Goal: Task Accomplishment & Management: Manage account settings

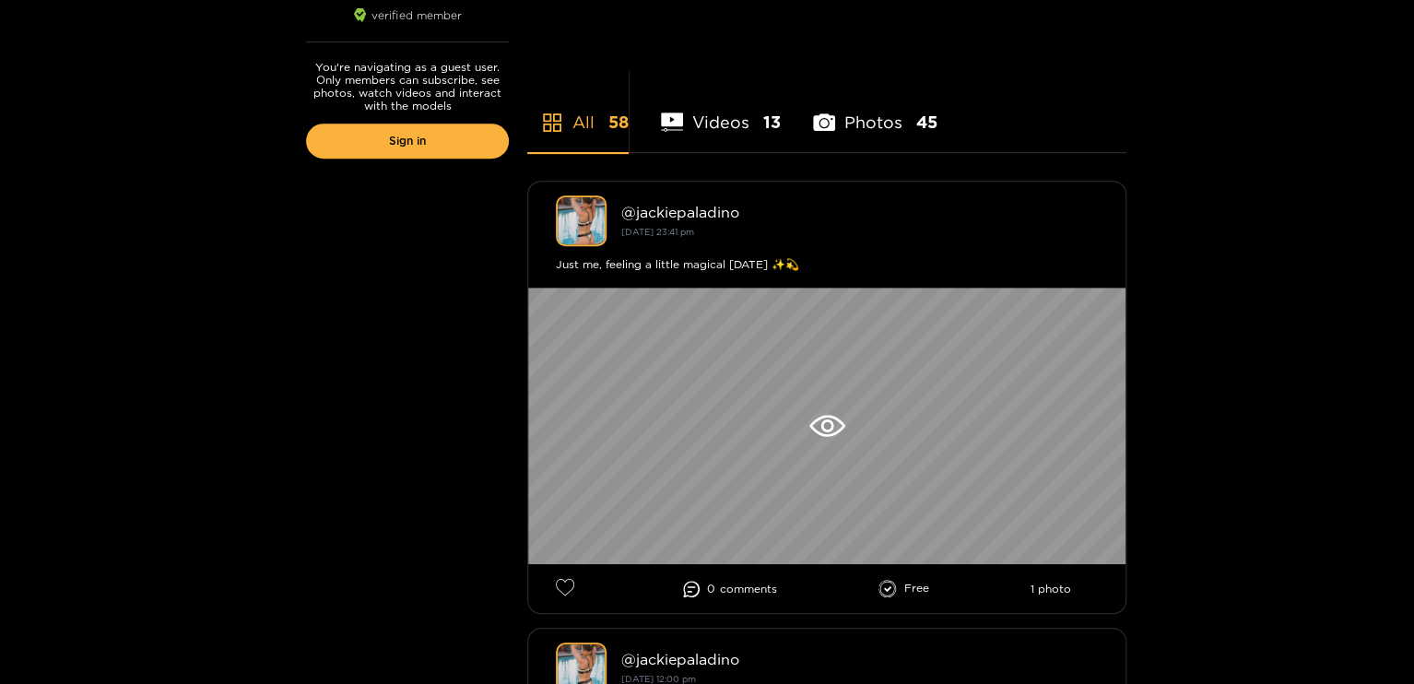
scroll to position [420, 0]
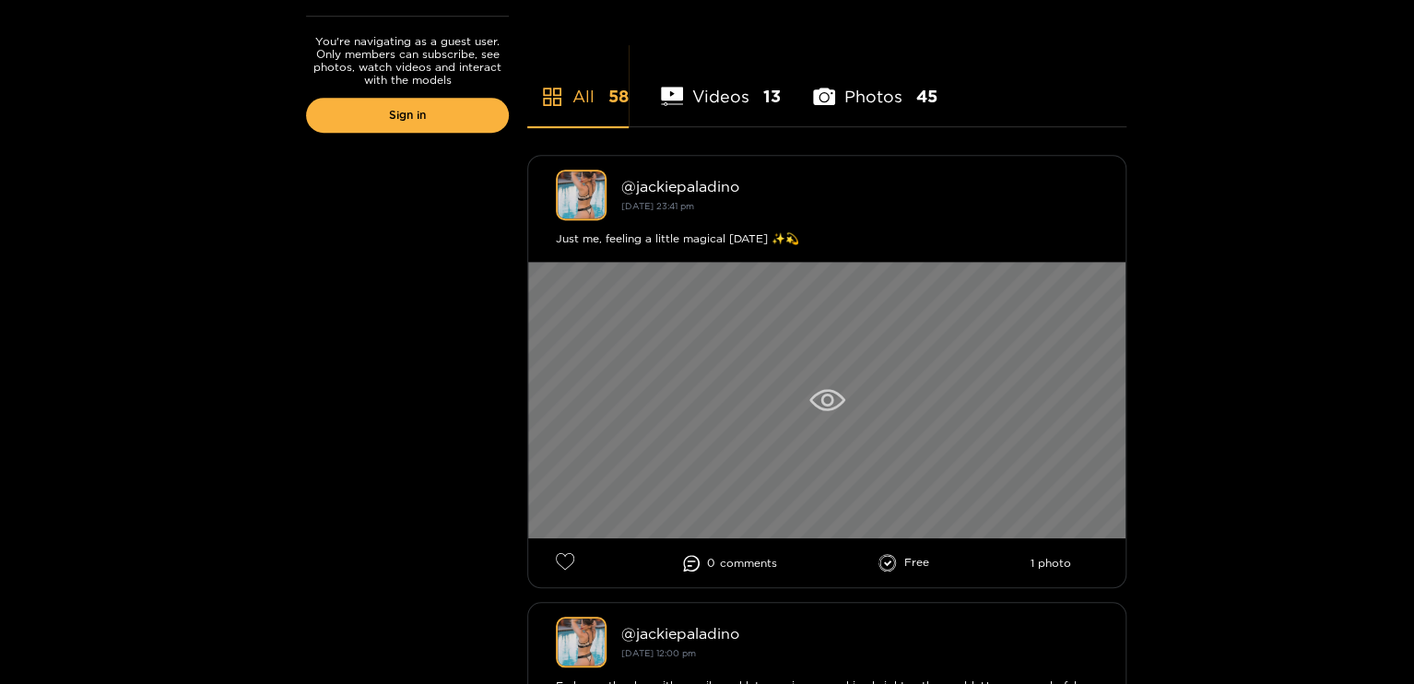
click at [775, 404] on div at bounding box center [826, 400] width 597 height 276
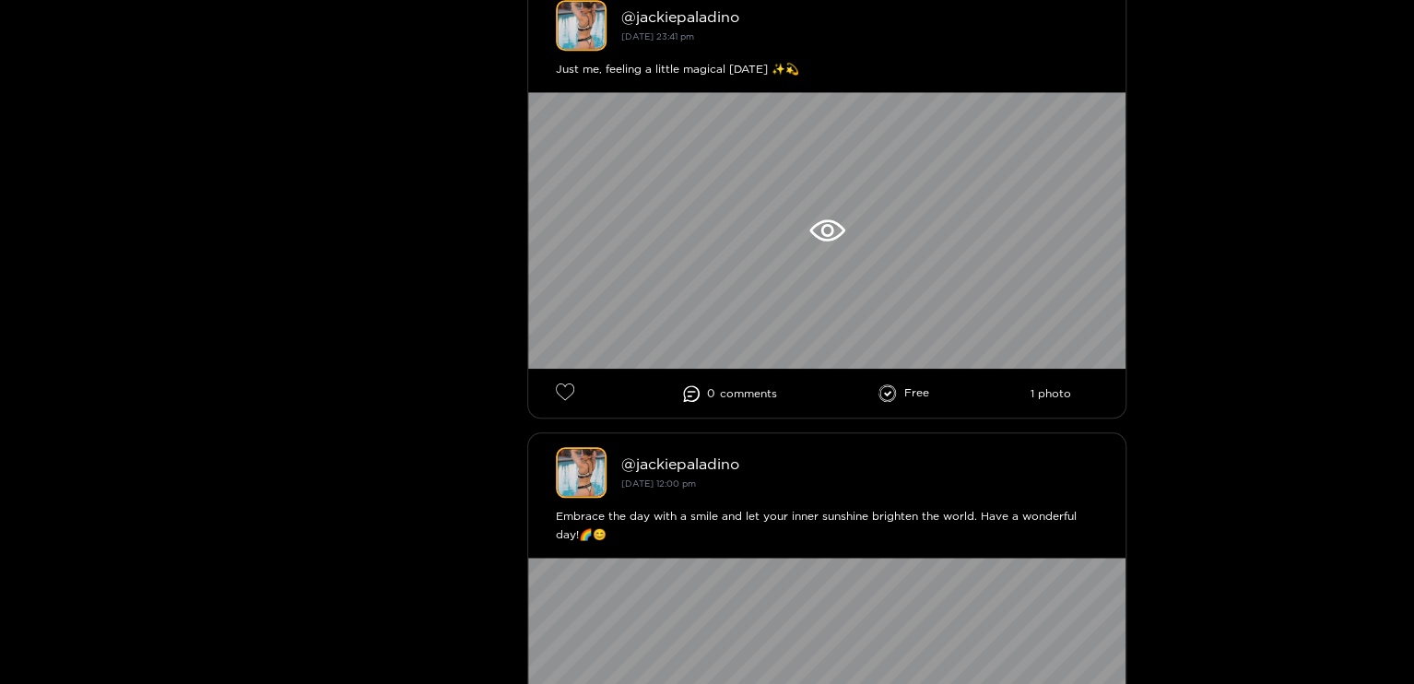
scroll to position [700, 0]
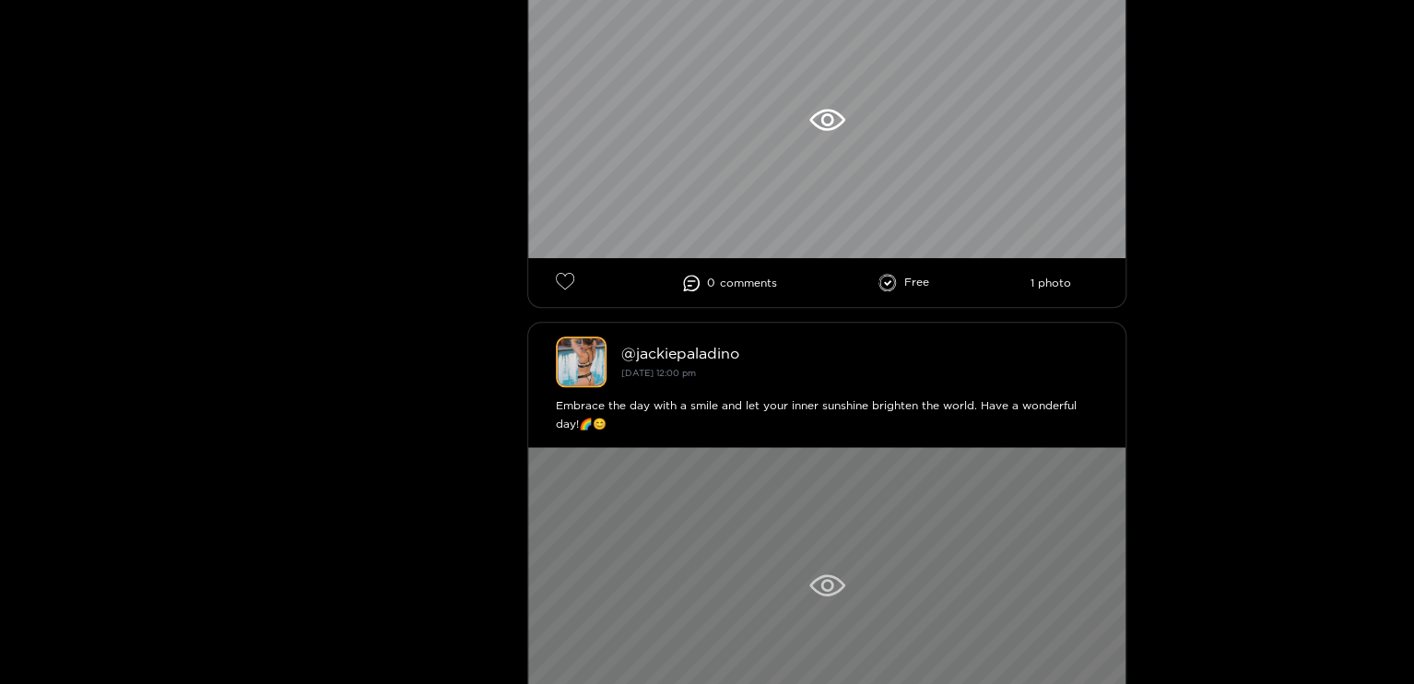
click at [627, 587] on div at bounding box center [826, 585] width 597 height 276
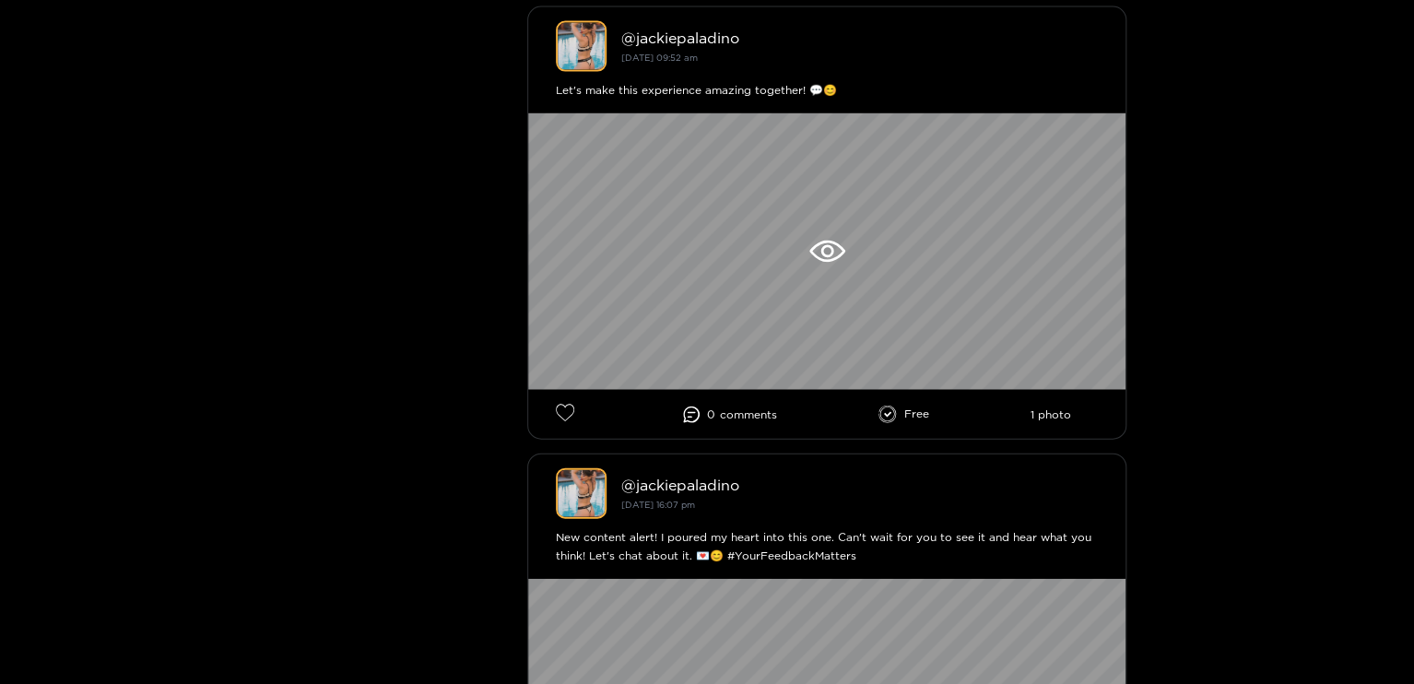
scroll to position [1949, 0]
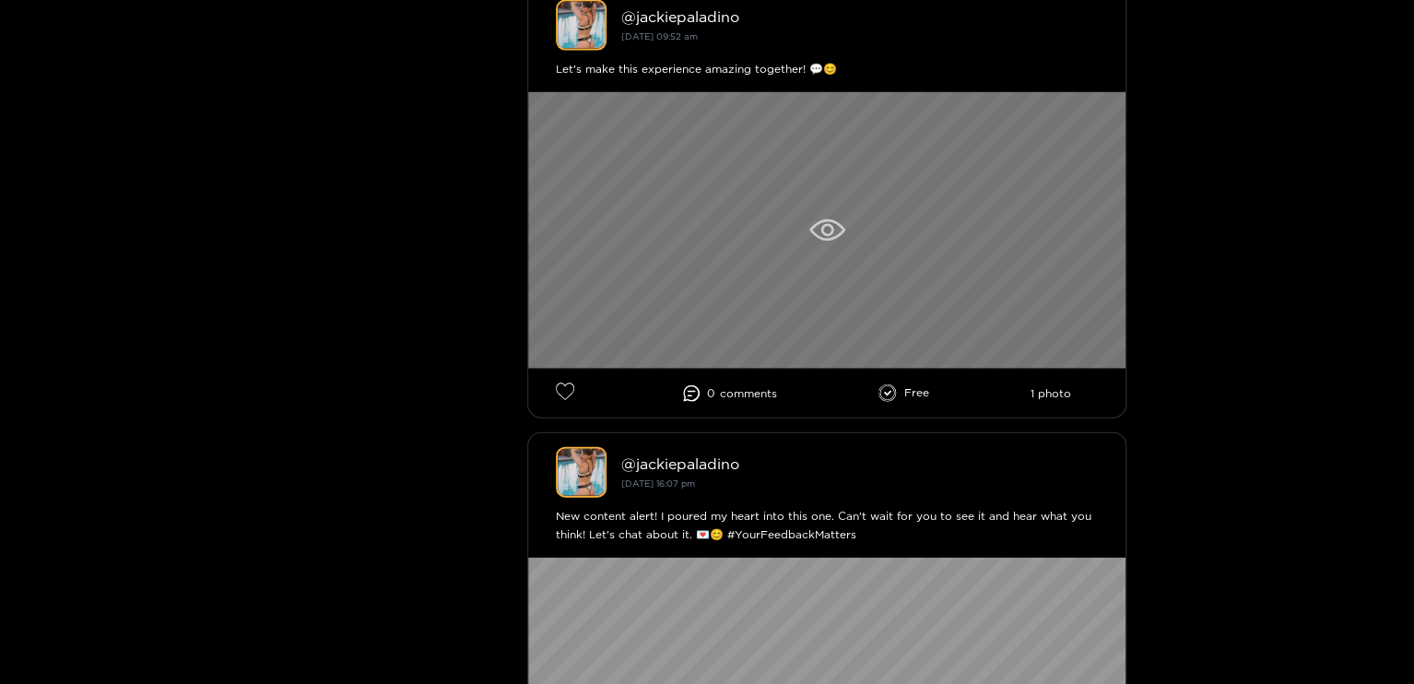
click at [760, 212] on div at bounding box center [826, 230] width 597 height 276
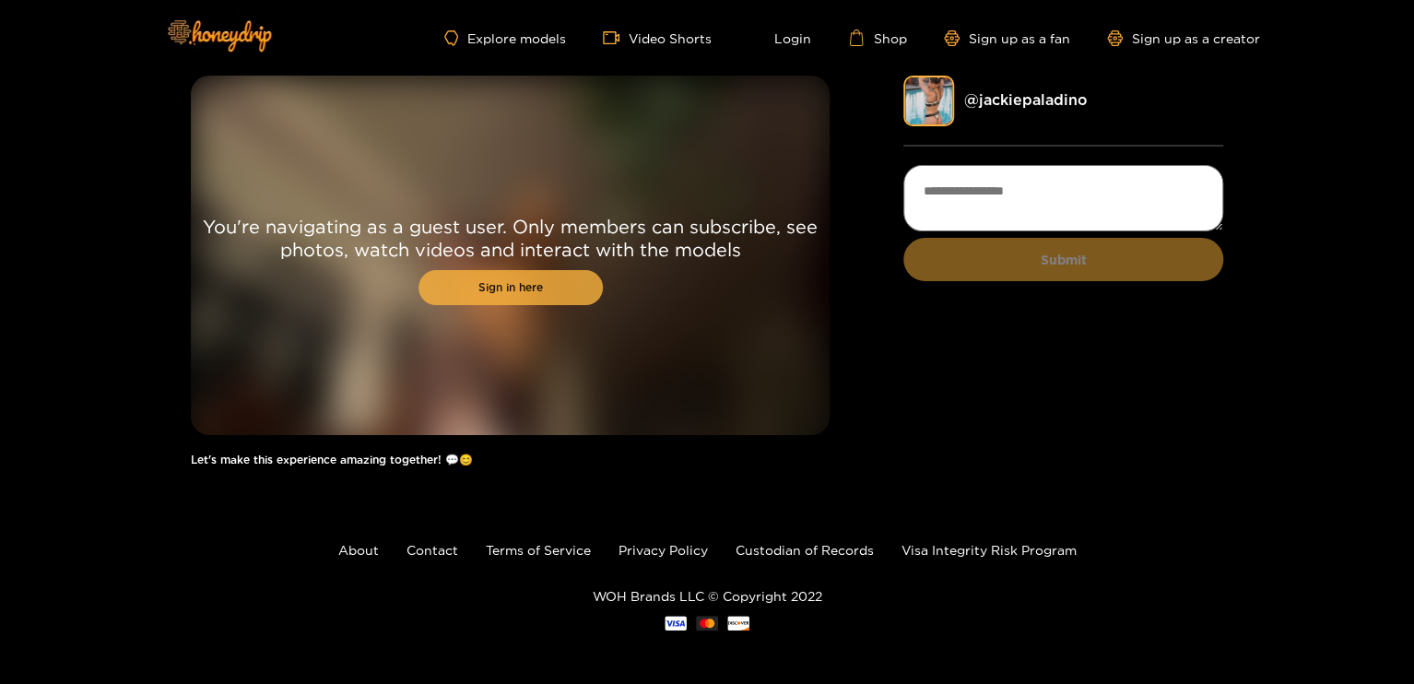
click at [487, 287] on link "Sign in here" at bounding box center [510, 287] width 184 height 35
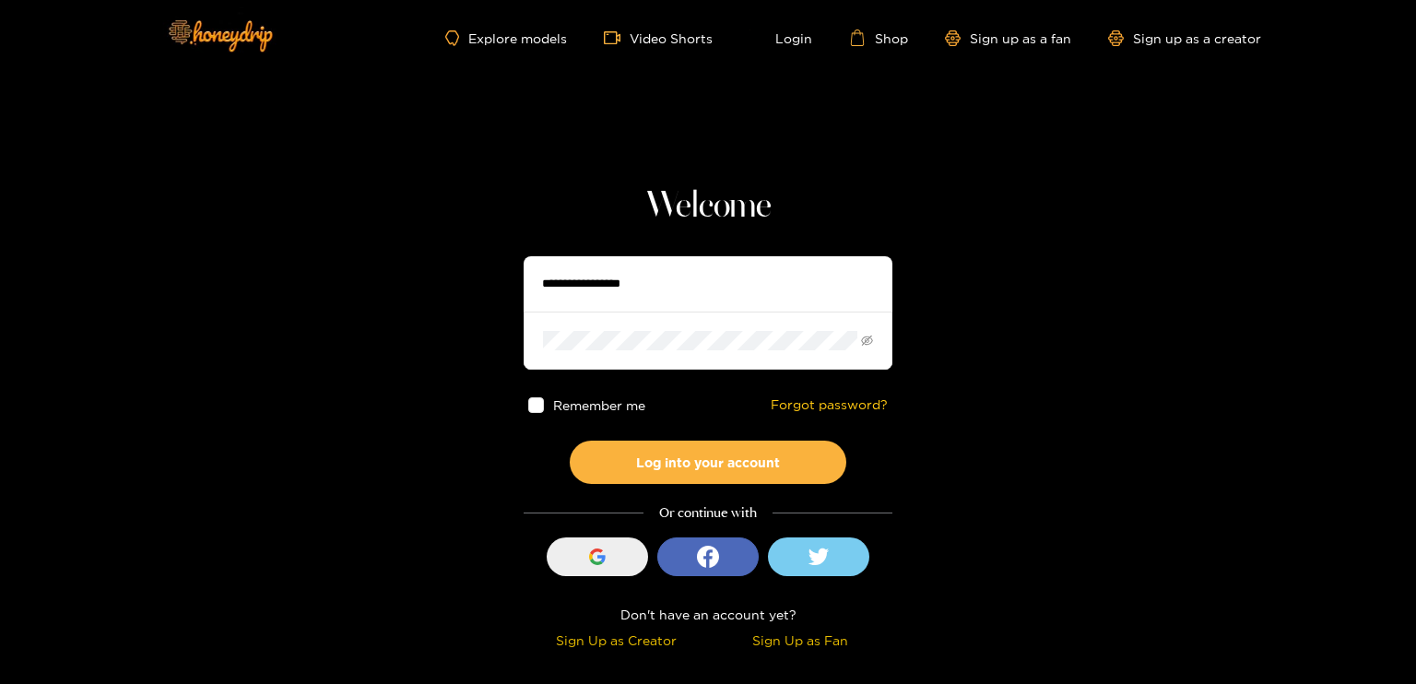
click at [627, 560] on button "Sign in with Google" at bounding box center [597, 556] width 101 height 39
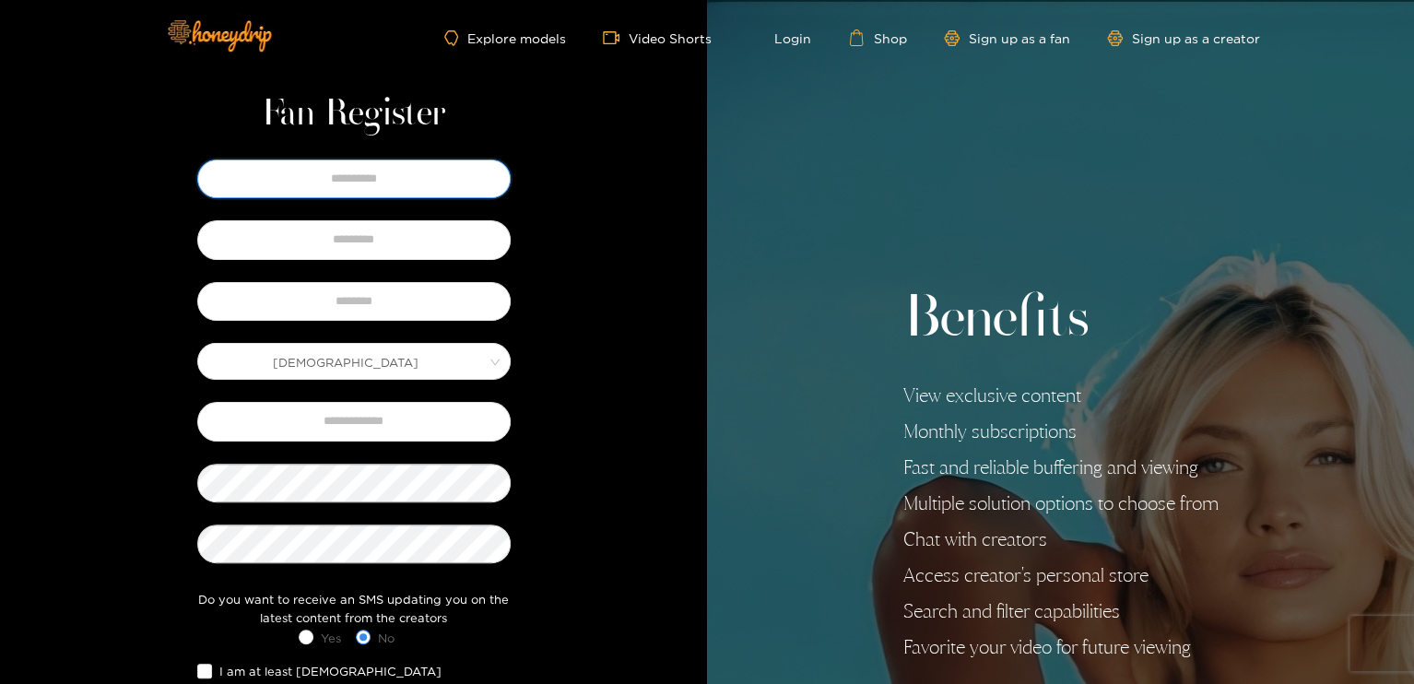
click at [364, 194] on input "text" at bounding box center [353, 178] width 313 height 39
type input "*****"
type input "**********"
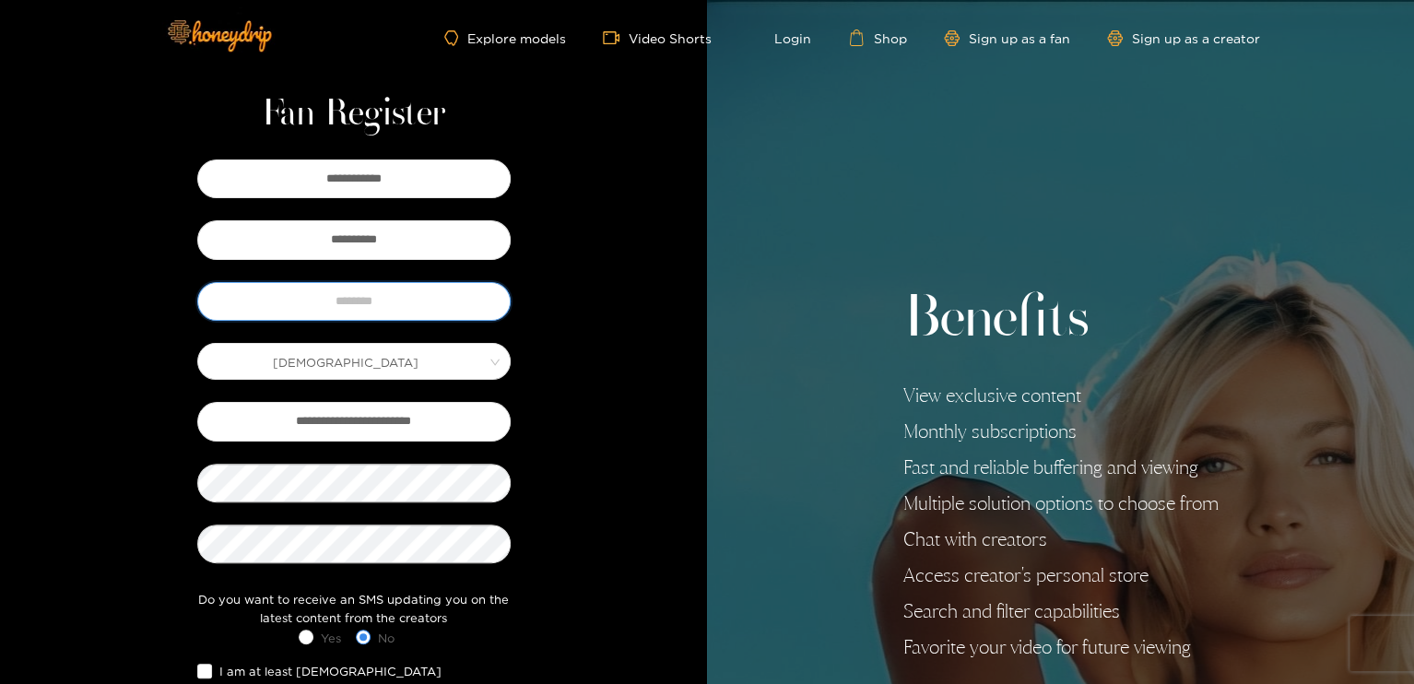
click at [334, 307] on input "text" at bounding box center [353, 301] width 313 height 39
type input "******"
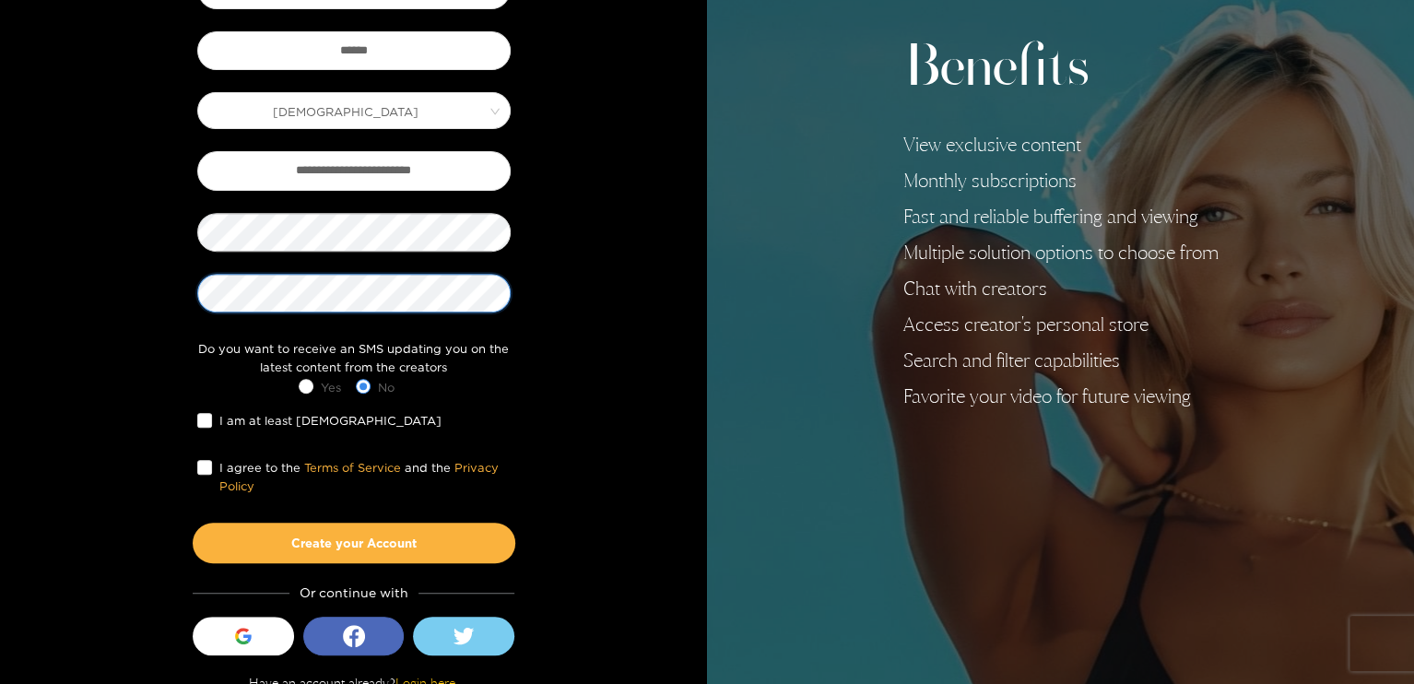
scroll to position [269, 0]
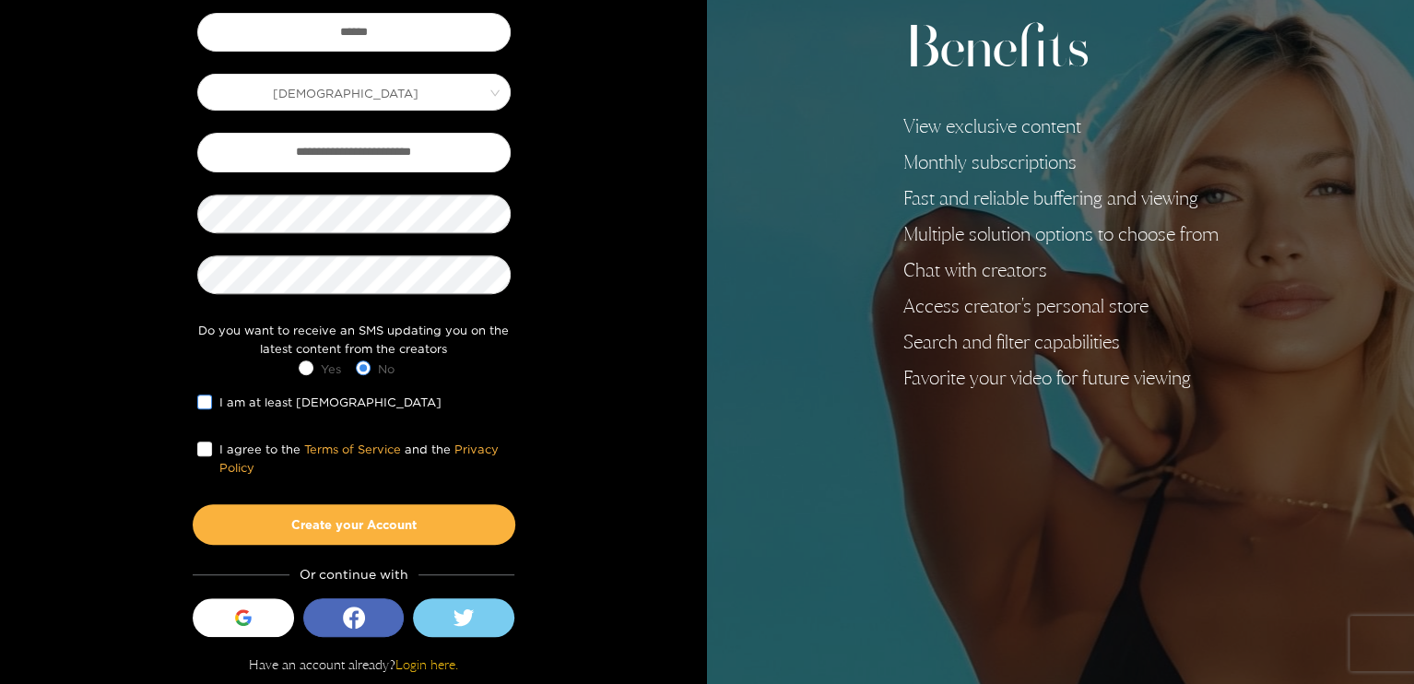
click at [299, 397] on span "I am at least 18 years old" at bounding box center [330, 402] width 237 height 18
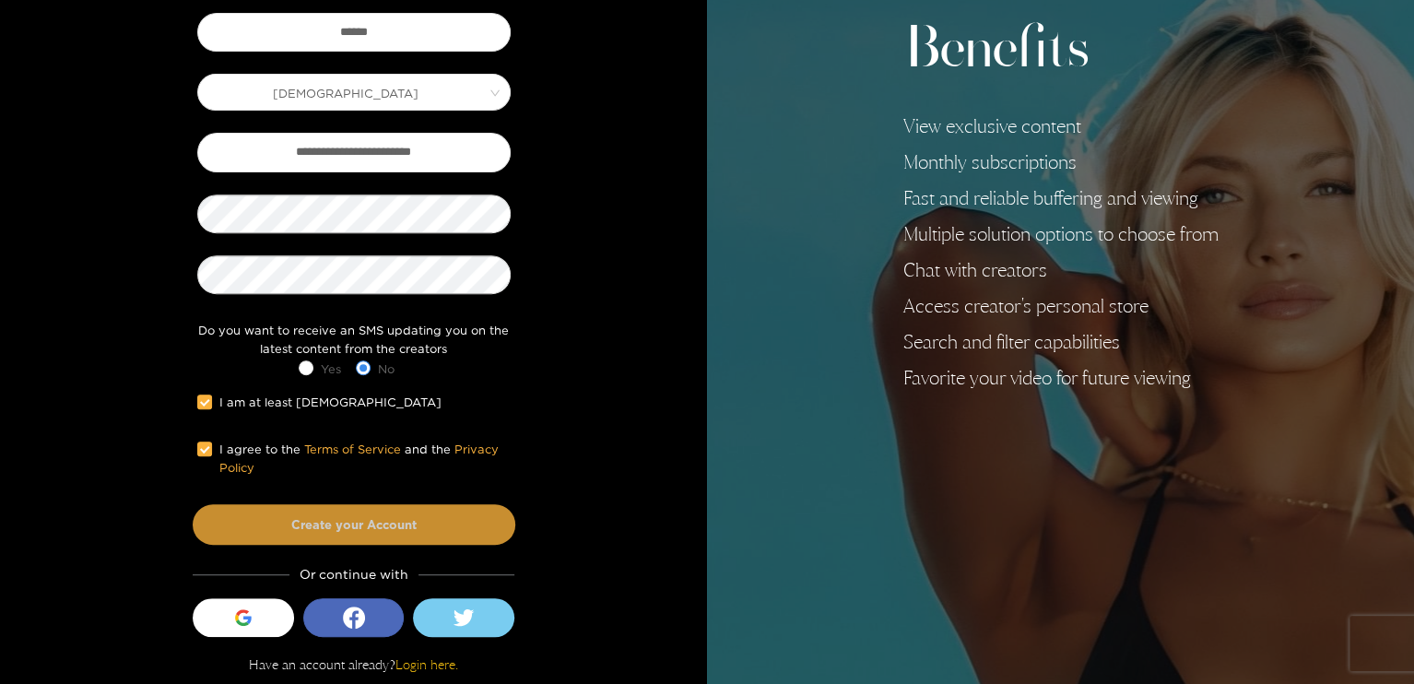
click at [270, 532] on button "Create your Account" at bounding box center [354, 524] width 323 height 41
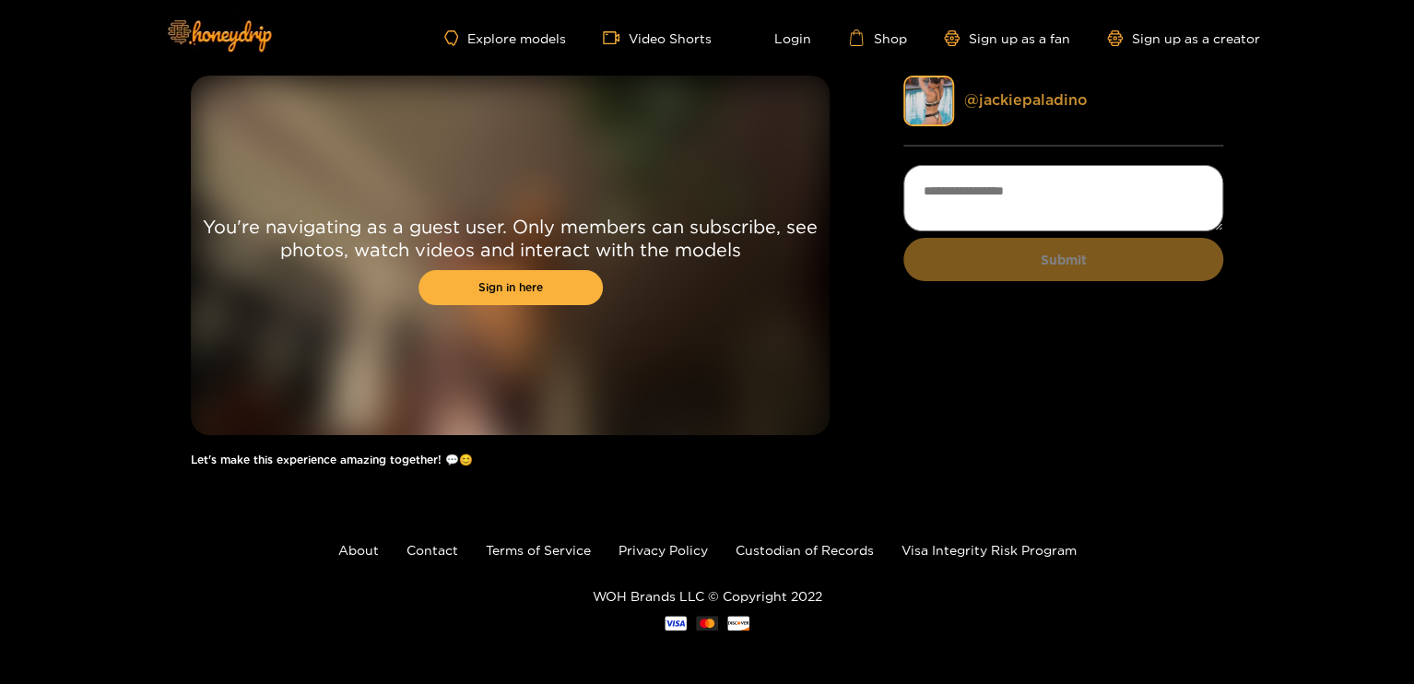
click at [1022, 104] on link "@ jackiepaladino" at bounding box center [1025, 99] width 124 height 17
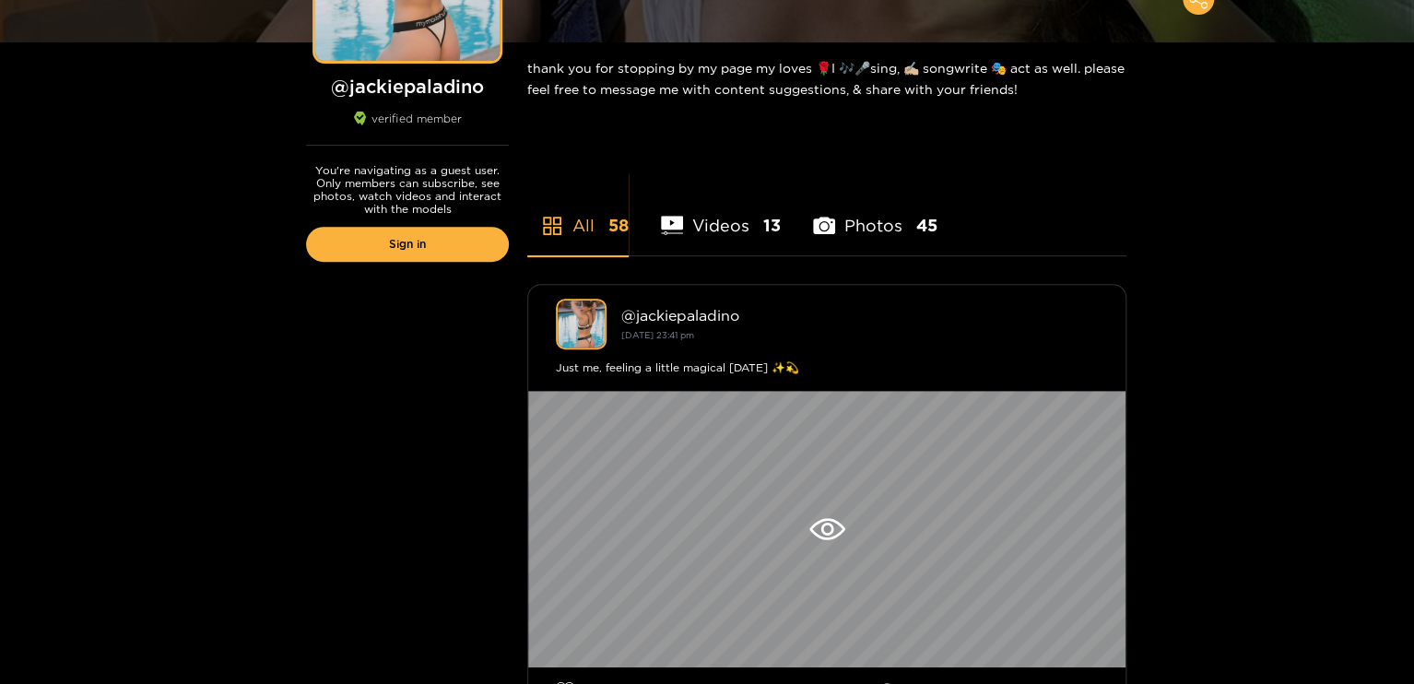
scroll to position [418, 0]
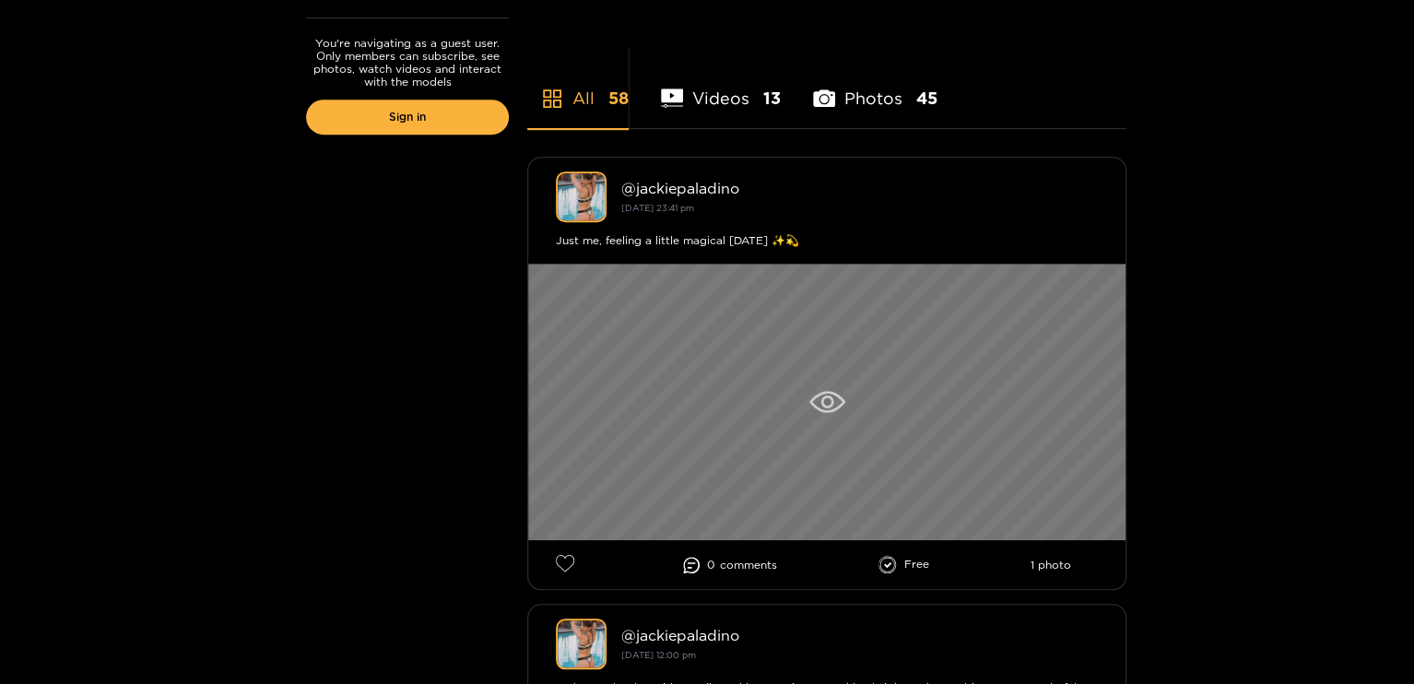
click at [782, 442] on div at bounding box center [826, 402] width 597 height 276
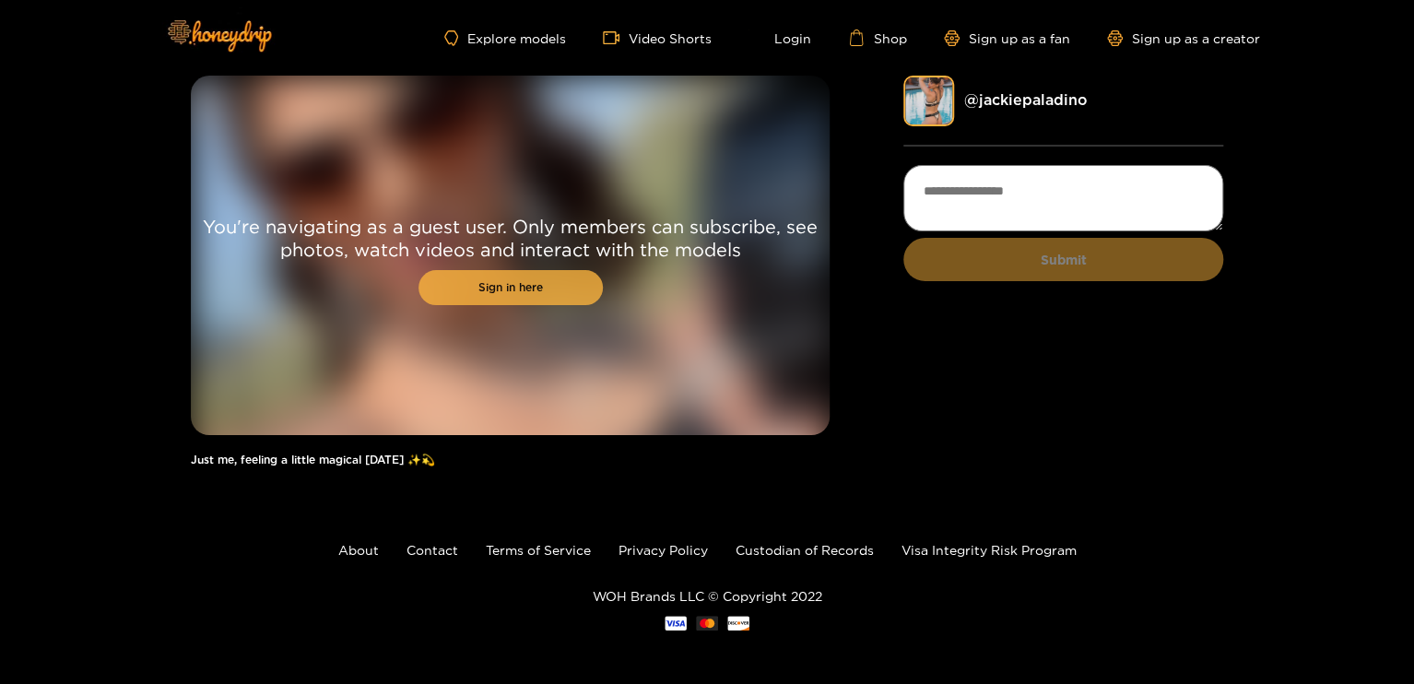
click at [496, 276] on link "Sign in here" at bounding box center [510, 287] width 184 height 35
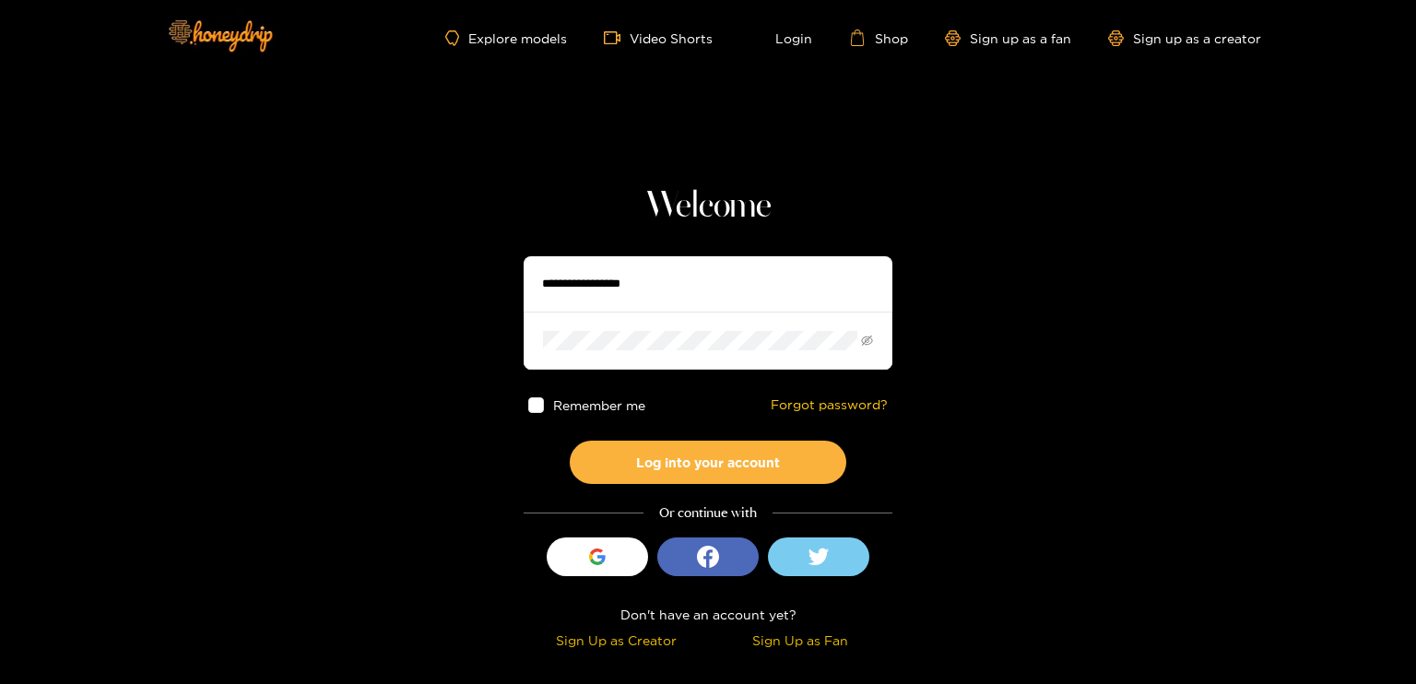
type input "******"
click at [630, 412] on div "Remember me Forgot password?" at bounding box center [708, 405] width 369 height 71
click at [632, 406] on span "Remember me" at bounding box center [599, 405] width 92 height 14
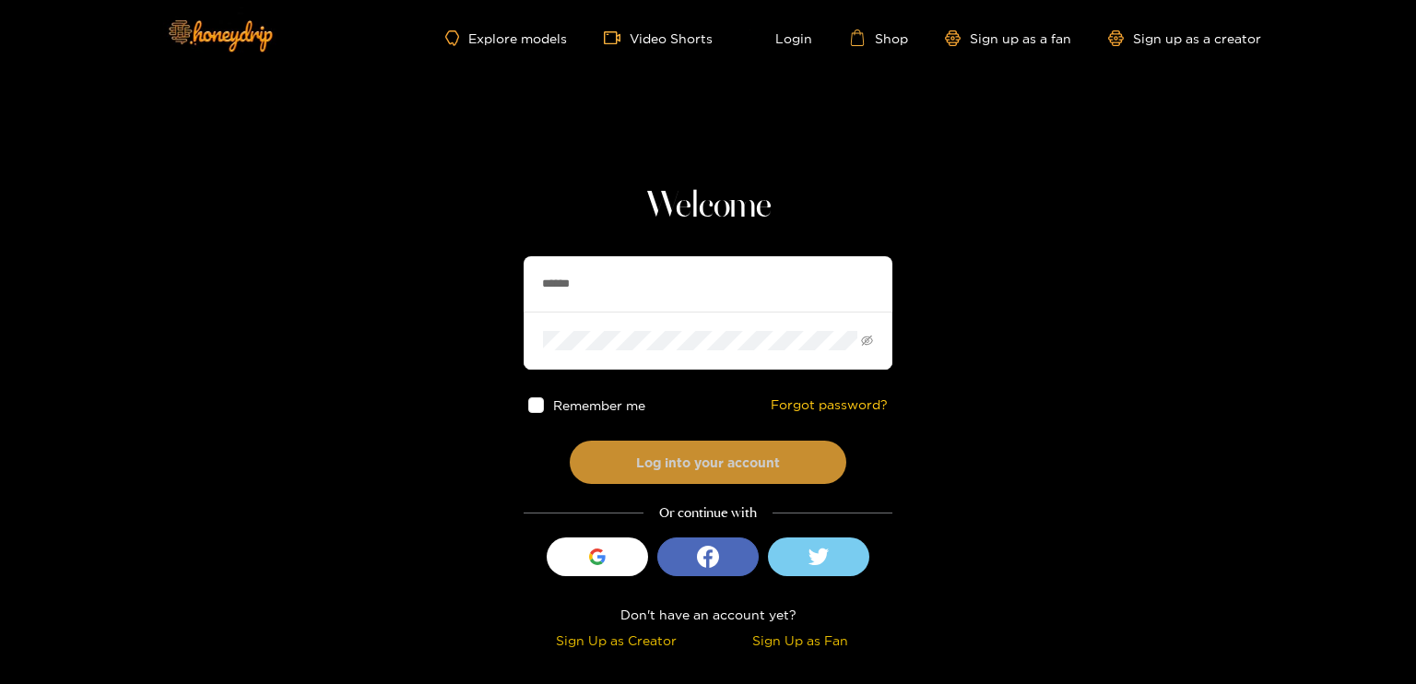
click at [653, 451] on button "Log into your account" at bounding box center [708, 462] width 276 height 43
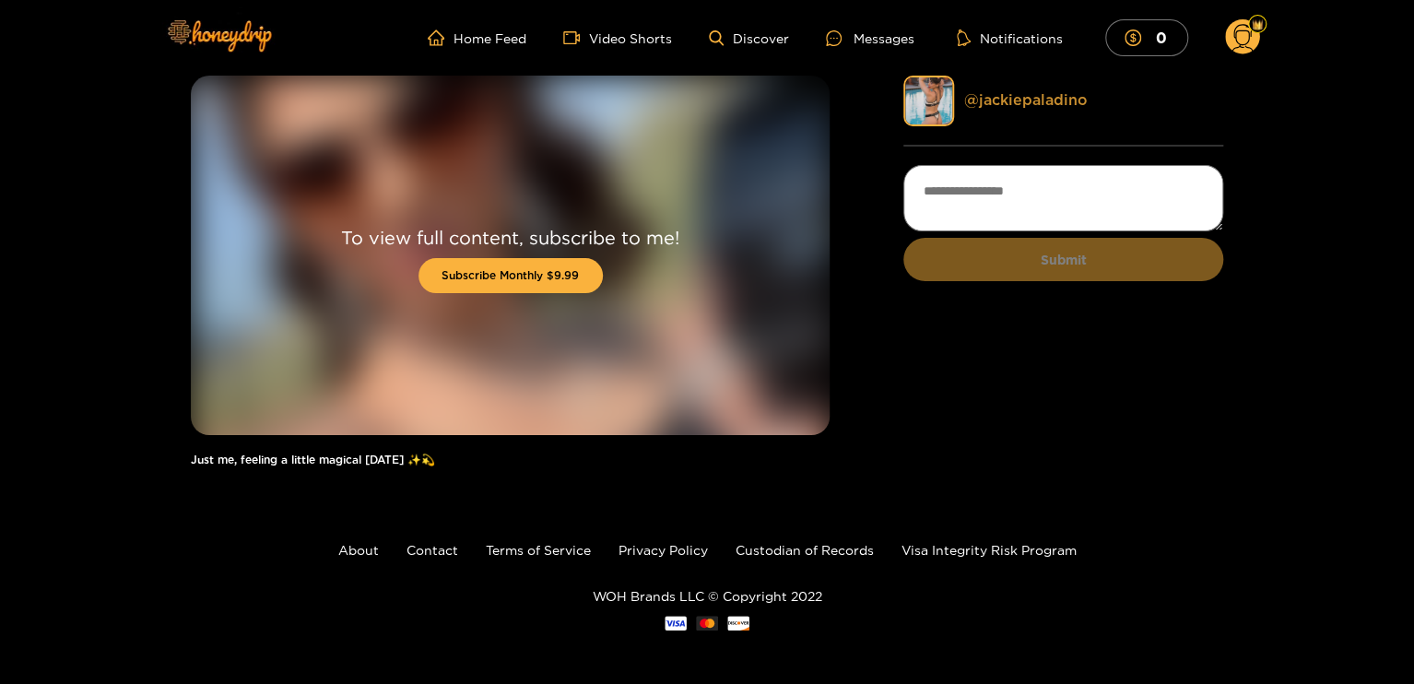
click at [1019, 100] on link "@ jackiepaladino" at bounding box center [1025, 99] width 124 height 17
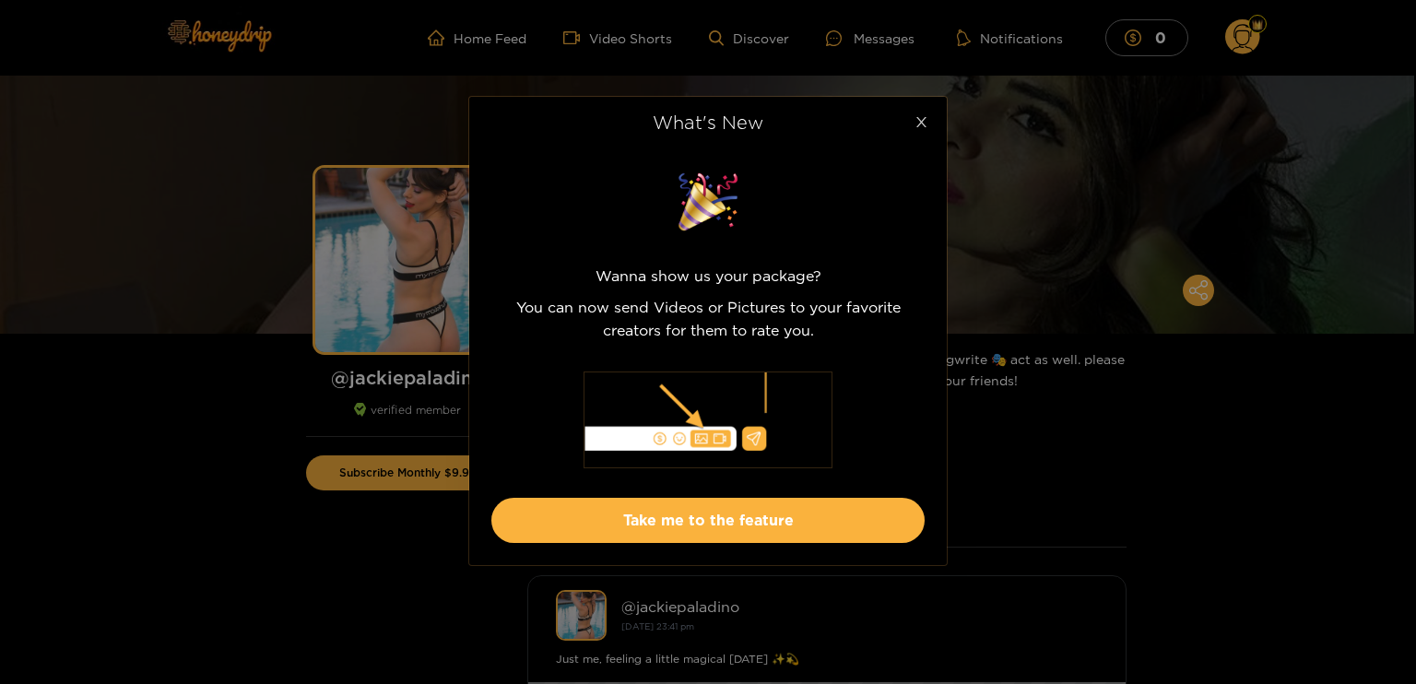
click at [922, 127] on icon "close" at bounding box center [921, 122] width 14 height 14
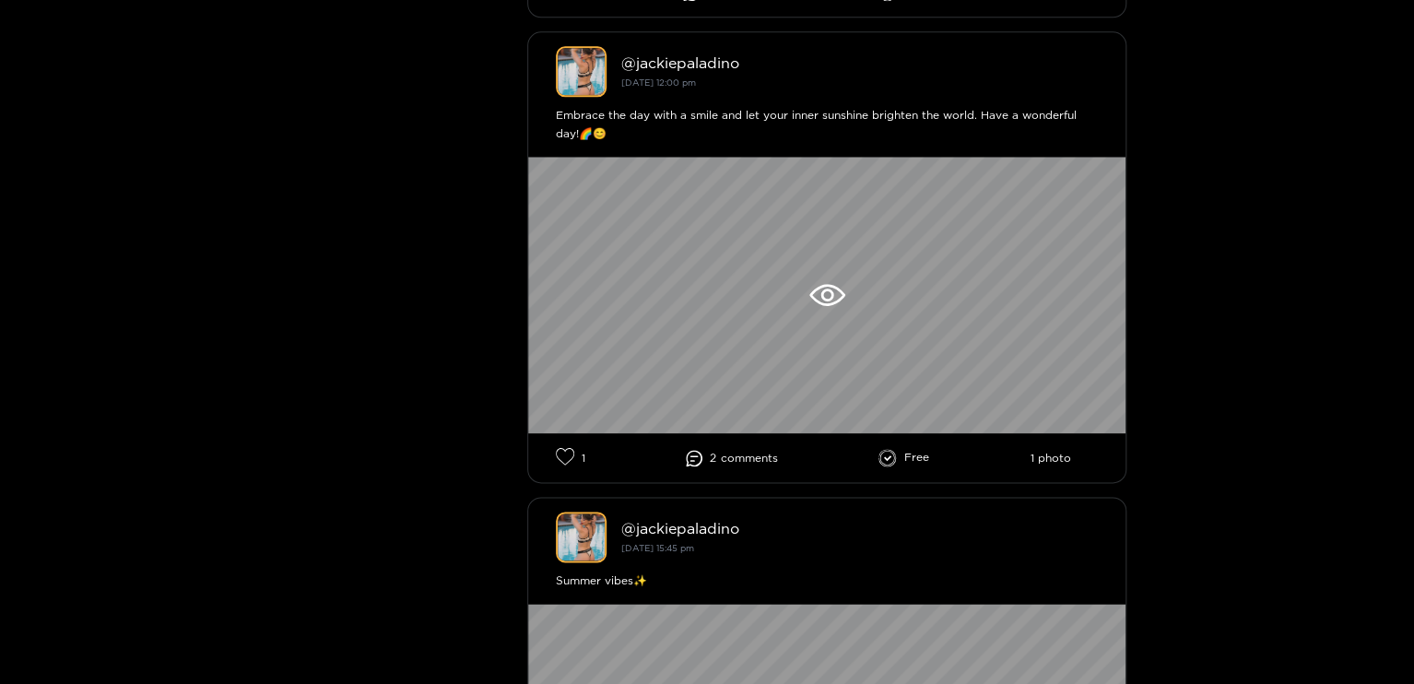
scroll to position [992, 0]
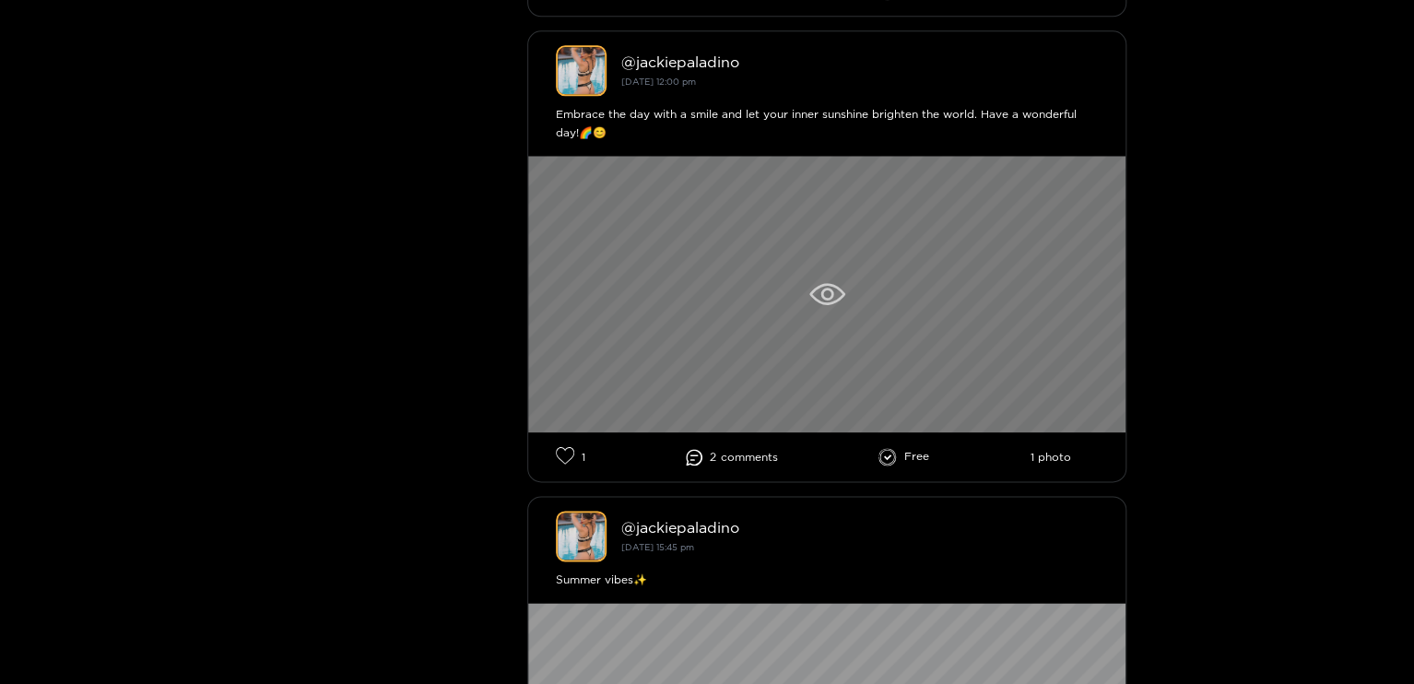
click at [862, 325] on div at bounding box center [826, 294] width 597 height 276
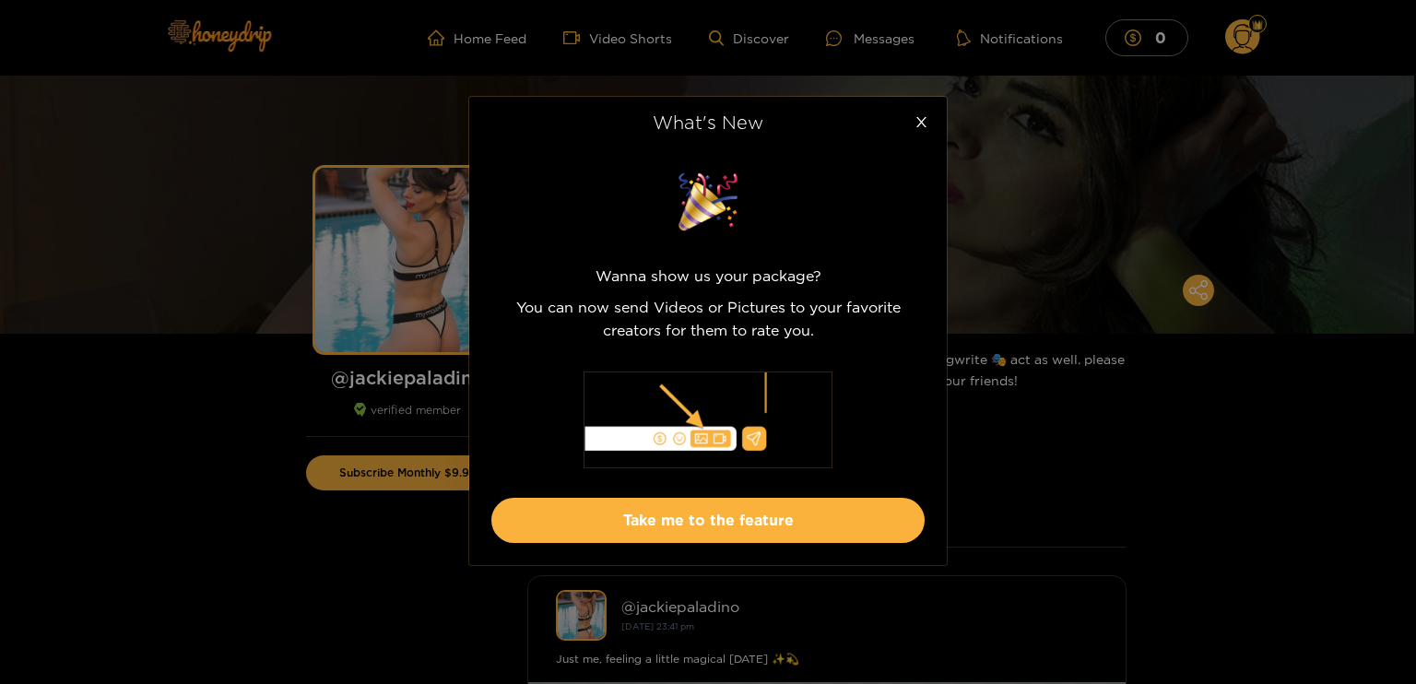
click at [402, 359] on div "What's New Wanna show us your package? You can now send Videos or Pictures to y…" at bounding box center [708, 342] width 1416 height 684
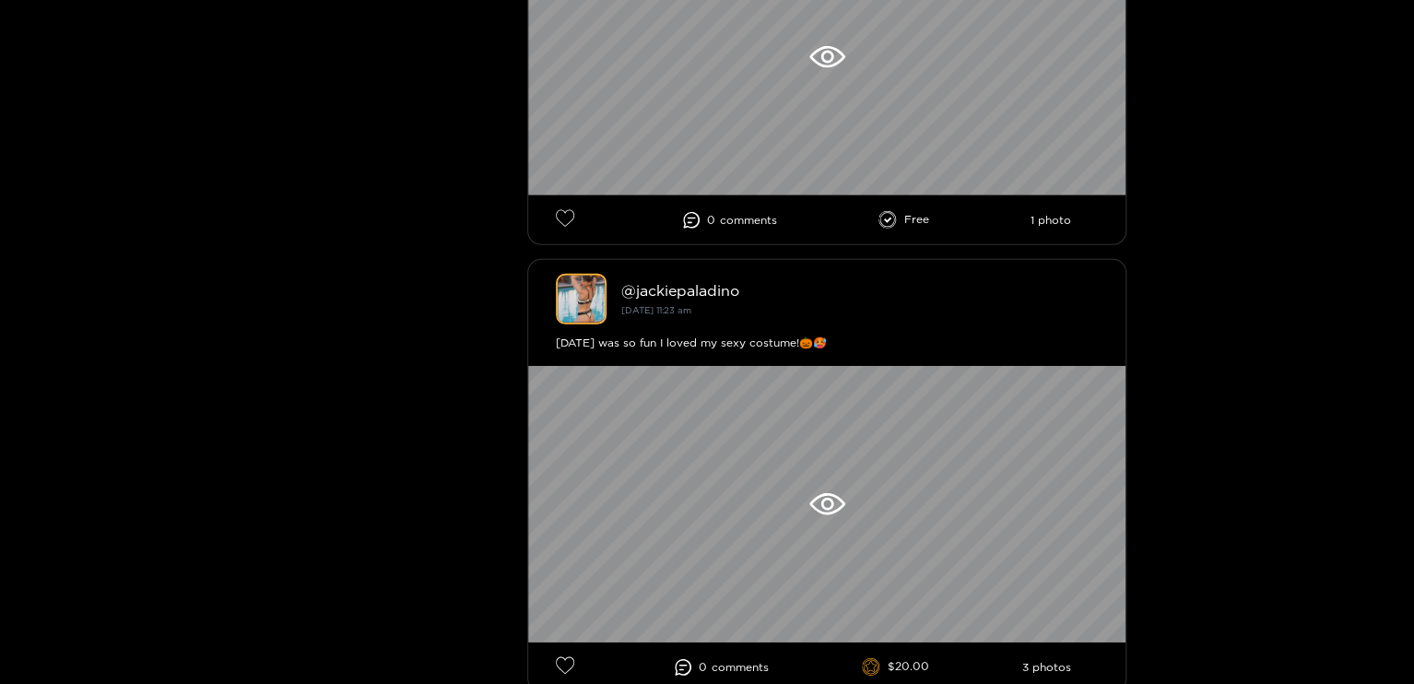
scroll to position [2634, 0]
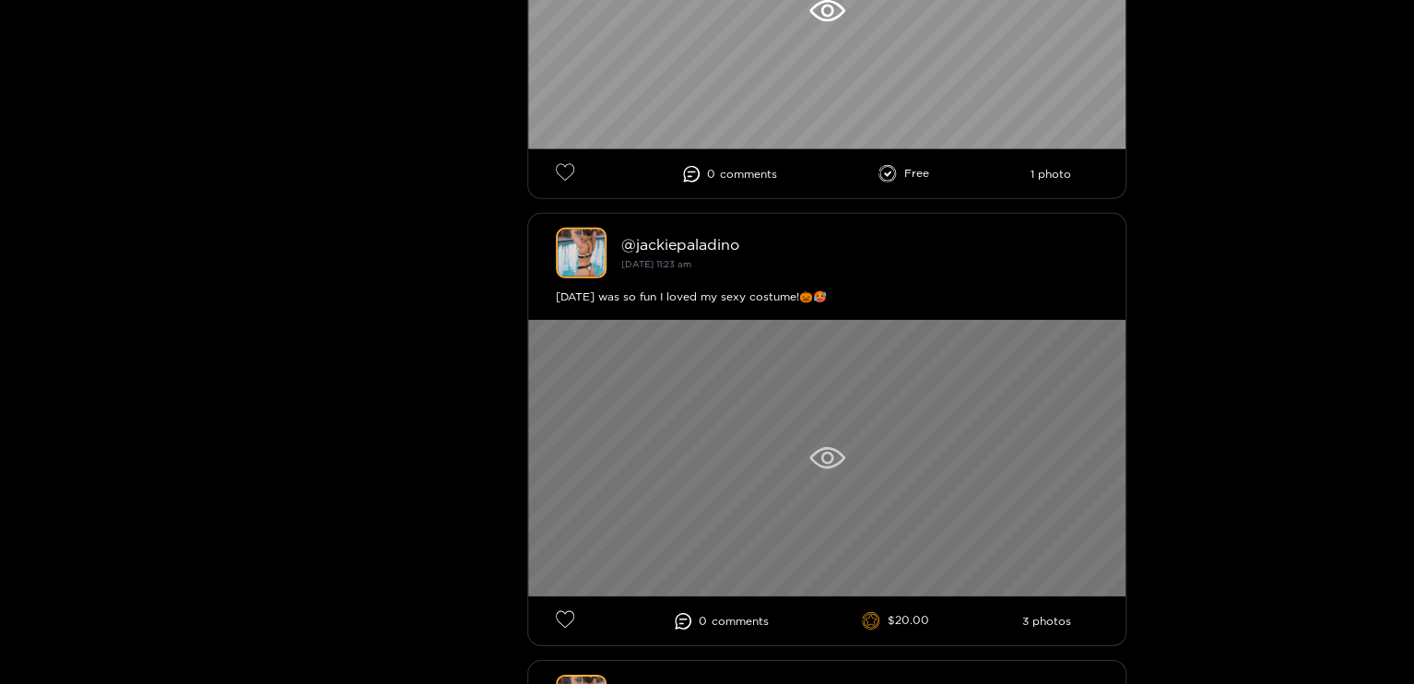
click at [676, 422] on div at bounding box center [826, 458] width 597 height 276
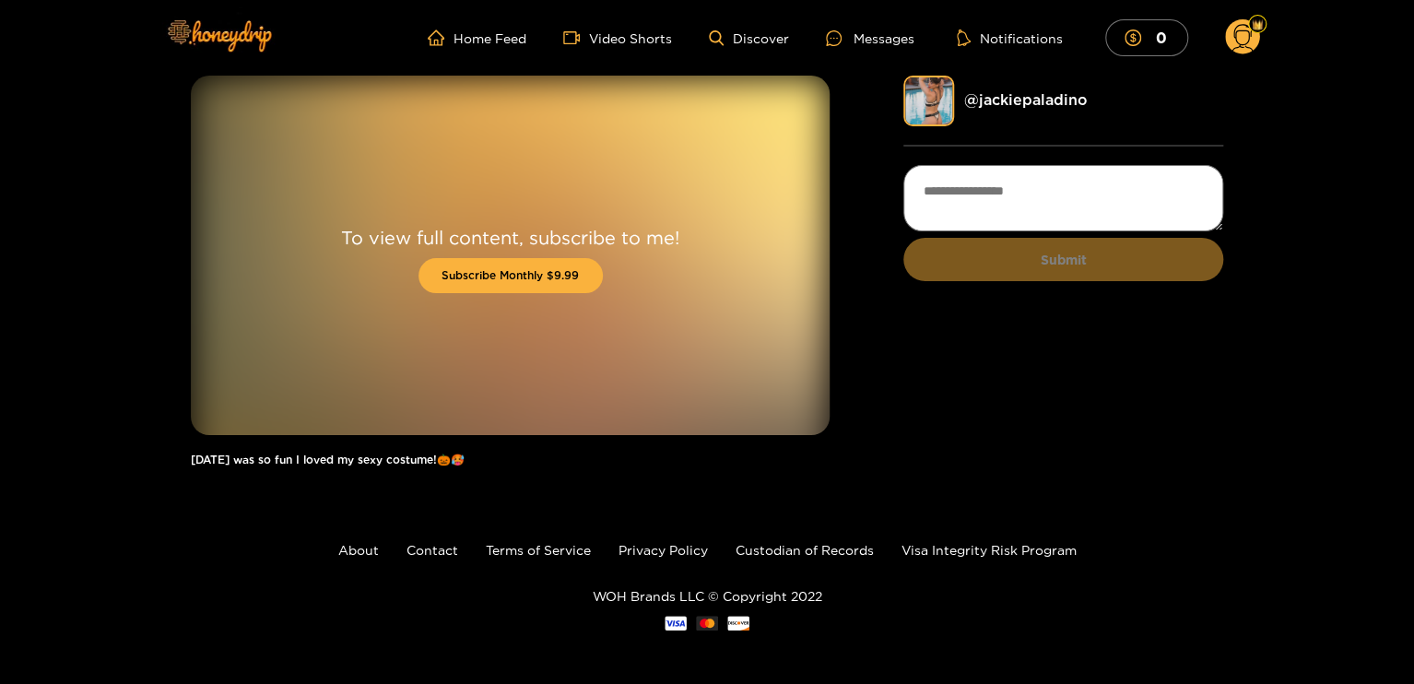
click at [1252, 40] on circle at bounding box center [1242, 36] width 35 height 35
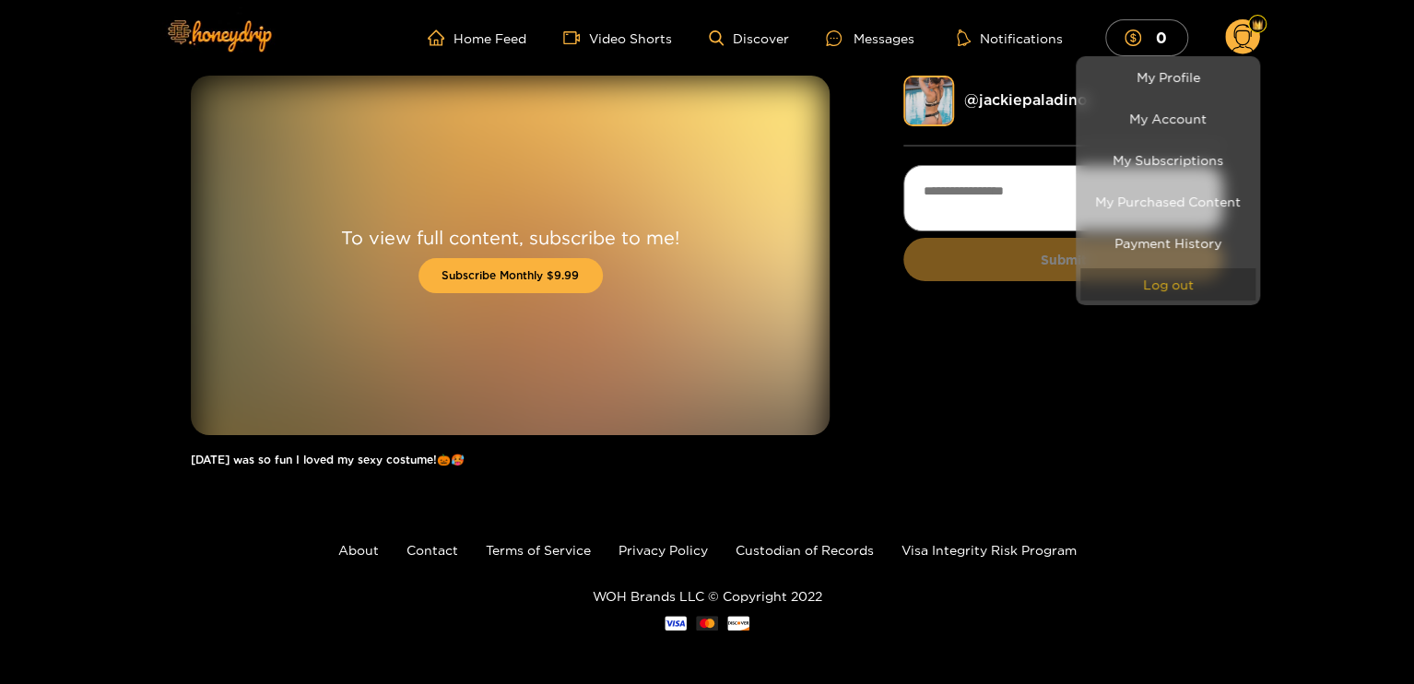
click at [1172, 279] on button "Log out" at bounding box center [1167, 284] width 175 height 32
